Goal: Book appointment/travel/reservation

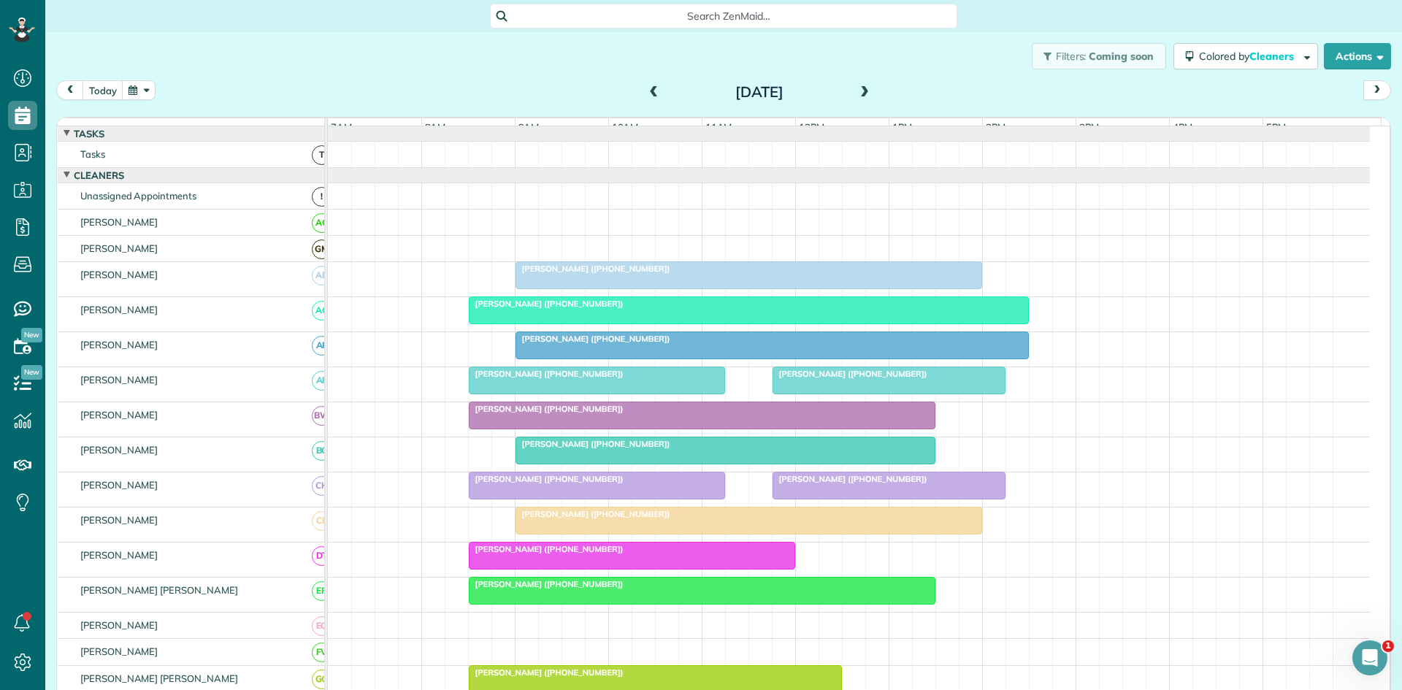
scroll to position [243, 0]
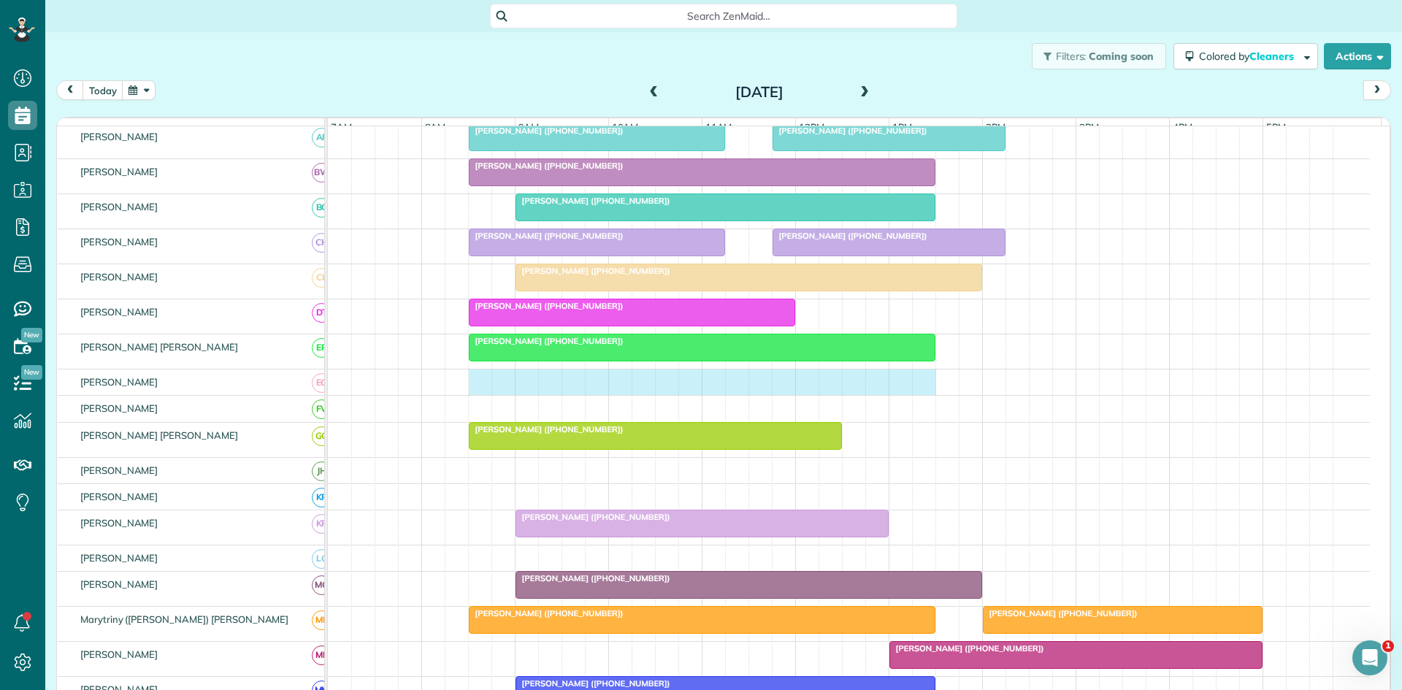
drag, startPoint x: 481, startPoint y: 399, endPoint x: 911, endPoint y: 399, distance: 429.5
click at [919, 395] on div at bounding box center [849, 383] width 1042 height 26
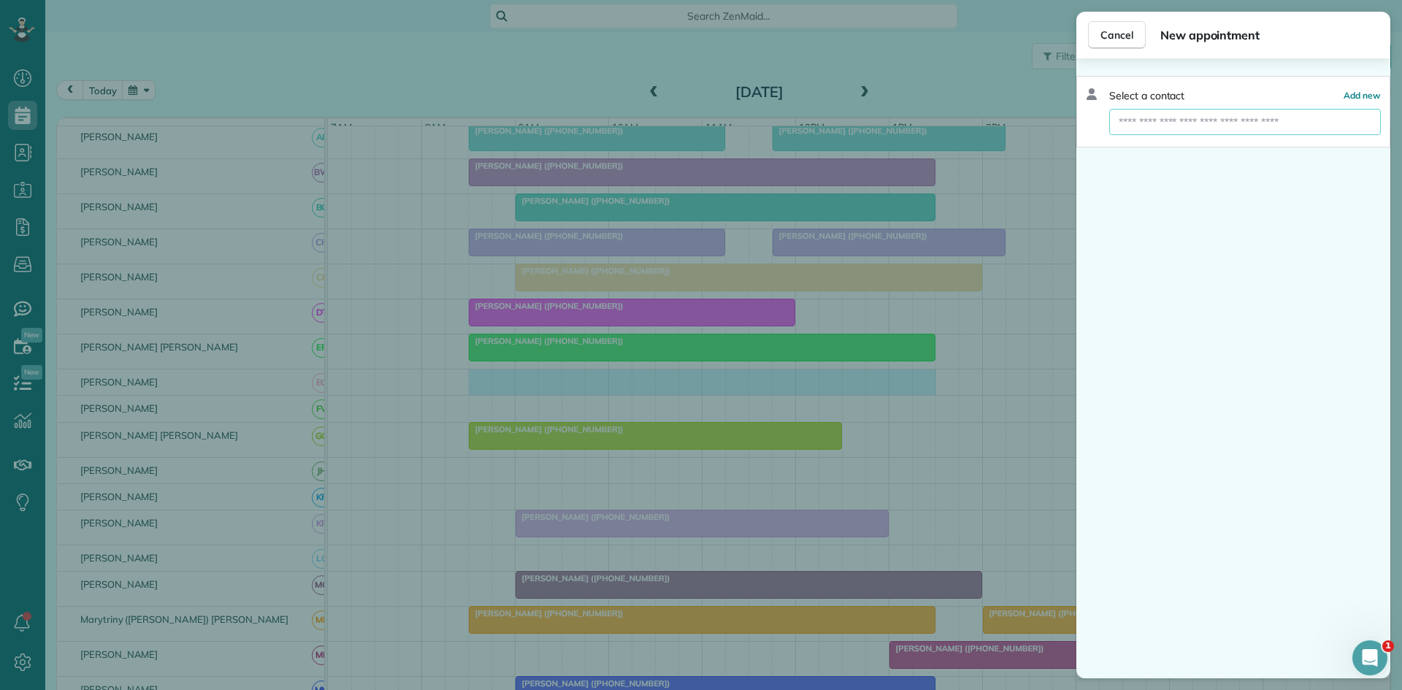
click at [1215, 118] on input "text" at bounding box center [1245, 122] width 272 height 26
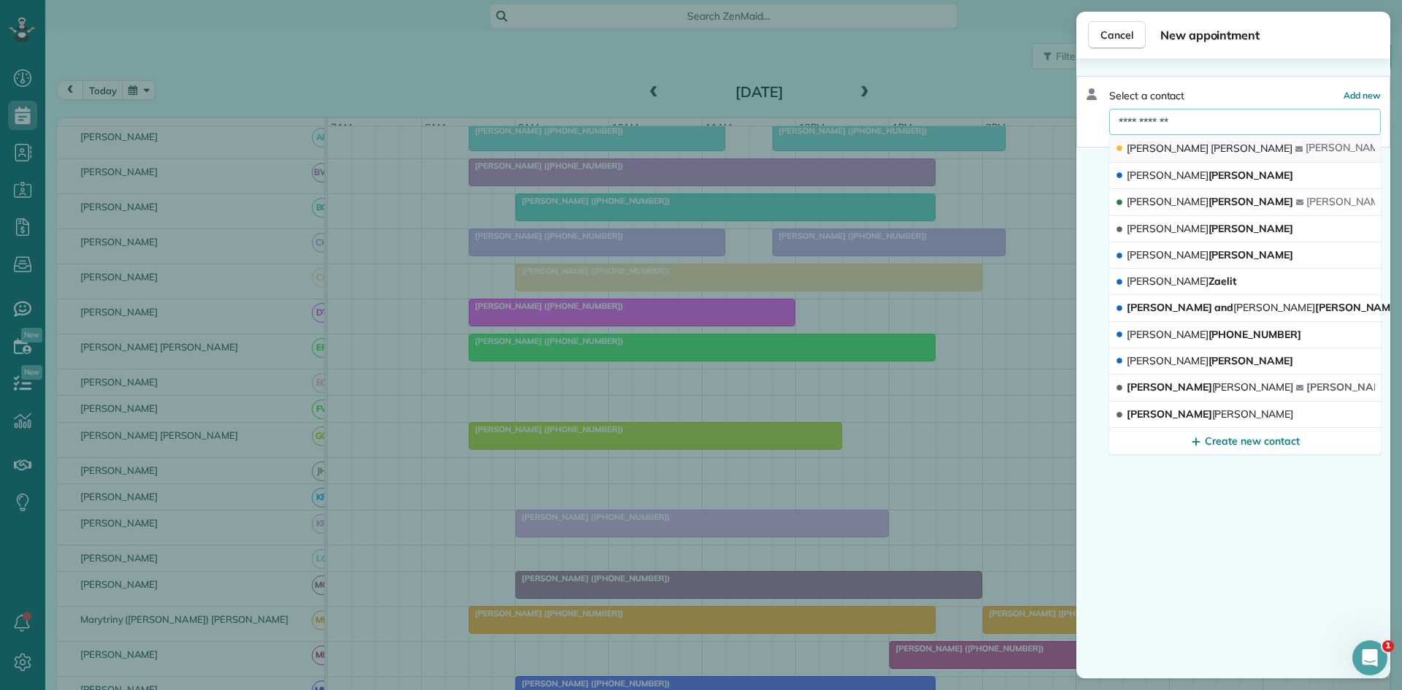
type input "**********"
click at [1212, 145] on button "[PERSON_NAME] [PERSON_NAME] 1@[DOMAIN_NAME]" at bounding box center [1245, 149] width 272 height 28
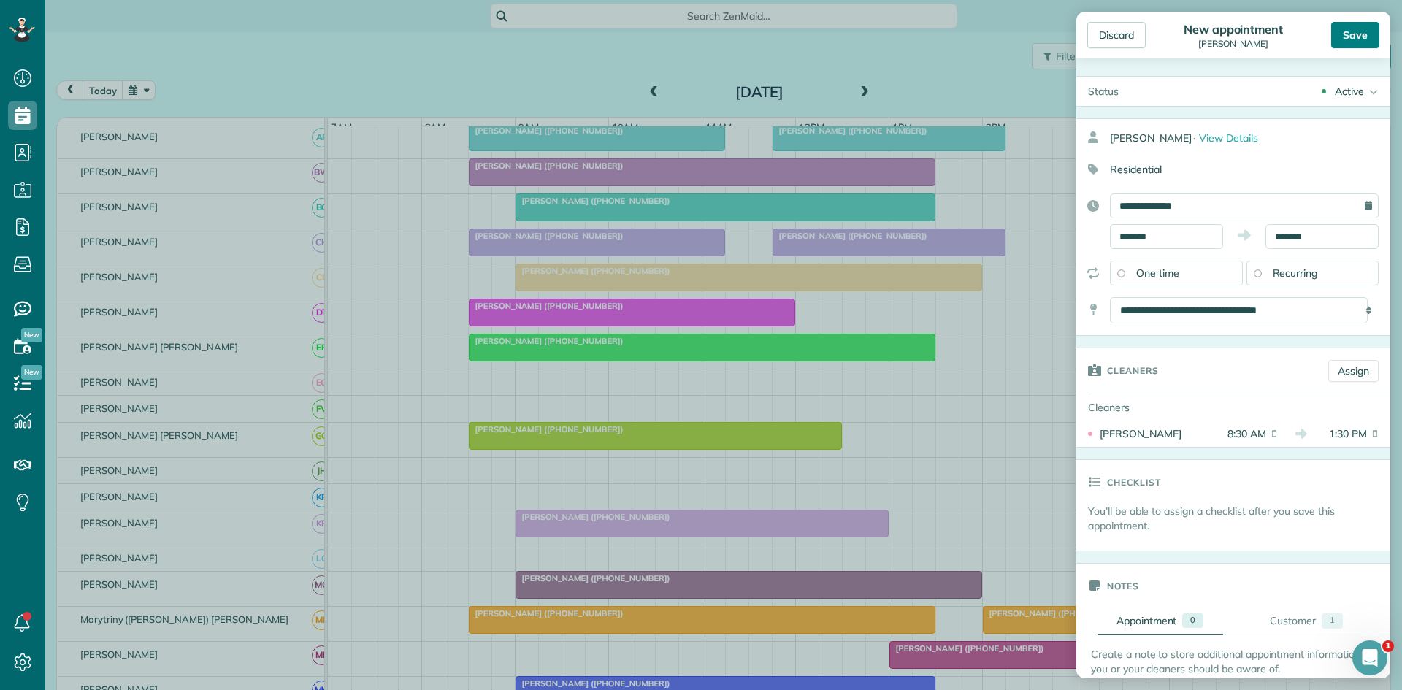
click at [1354, 31] on div "Save" at bounding box center [1356, 35] width 48 height 26
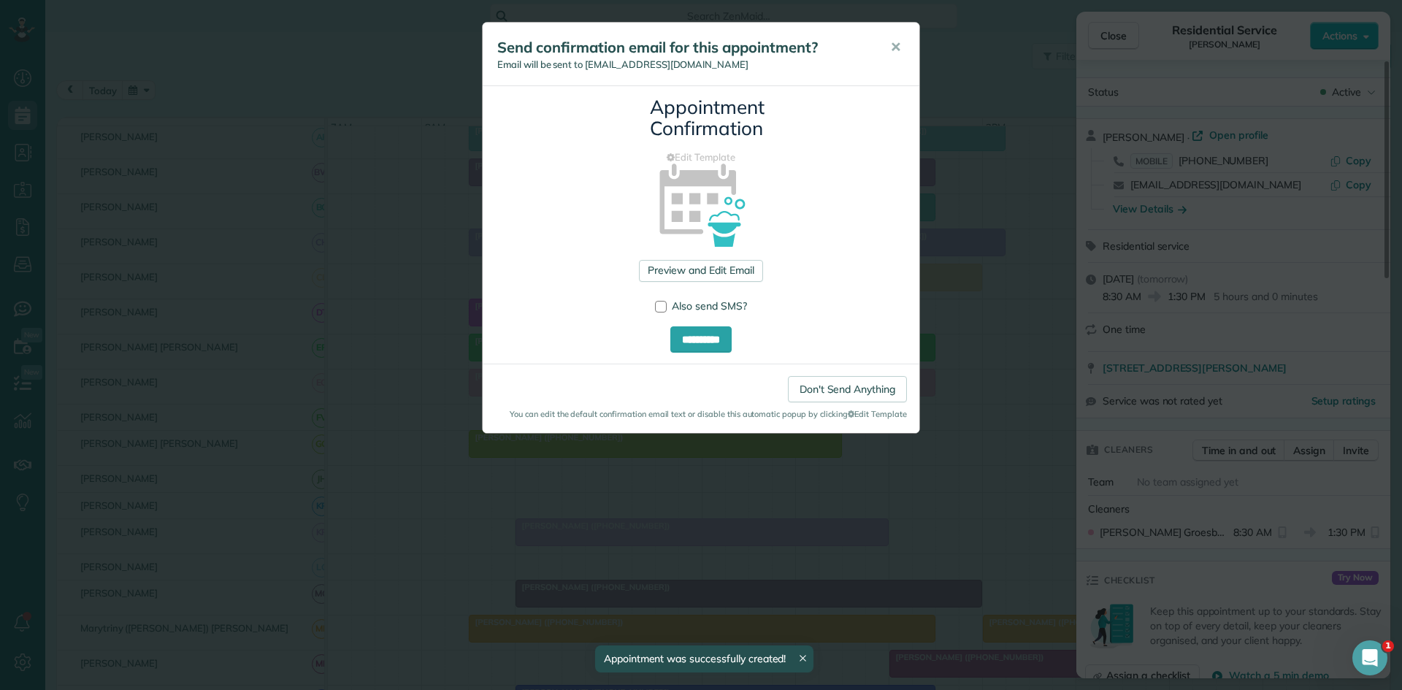
drag, startPoint x: 883, startPoint y: 63, endPoint x: 995, endPoint y: 45, distance: 113.1
click at [885, 63] on button "✕" at bounding box center [895, 47] width 33 height 35
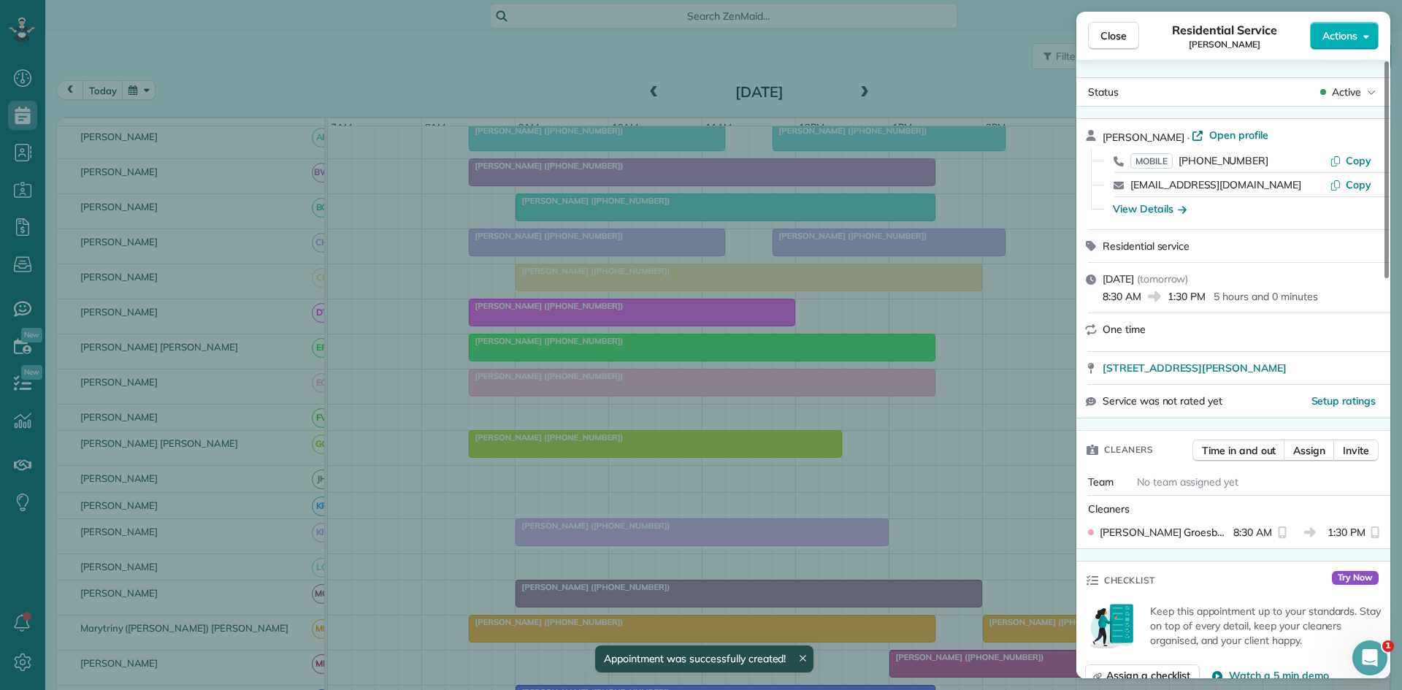
drag, startPoint x: 1101, startPoint y: 39, endPoint x: 996, endPoint y: 79, distance: 113.3
click at [1104, 39] on span "Close" at bounding box center [1114, 35] width 26 height 15
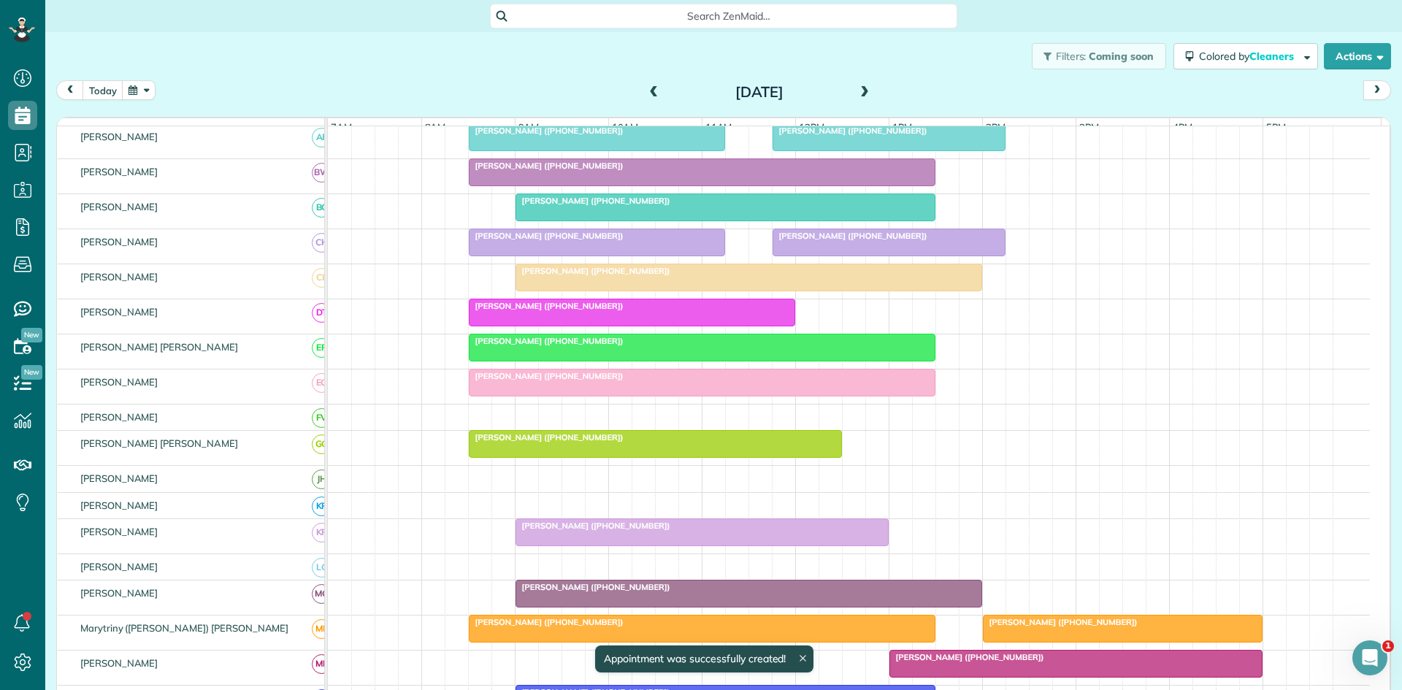
click at [867, 95] on span at bounding box center [865, 92] width 16 height 13
